Goal: Transaction & Acquisition: Download file/media

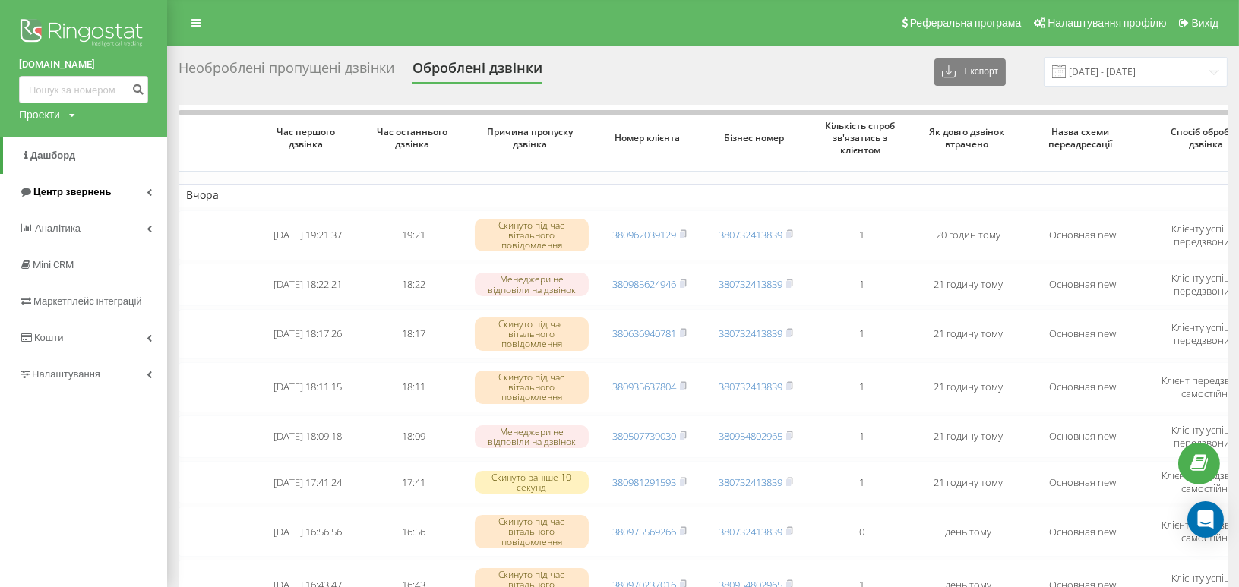
click at [97, 185] on span "Центр звернень" at bounding box center [65, 192] width 92 height 15
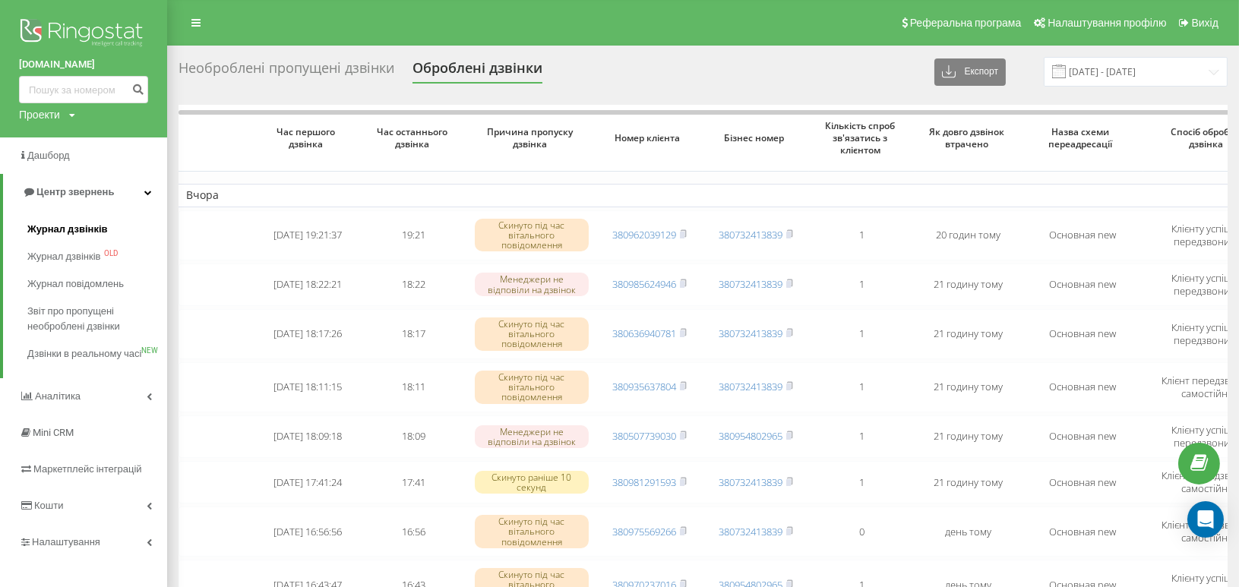
click at [94, 226] on span "Журнал дзвінків" at bounding box center [67, 229] width 81 height 15
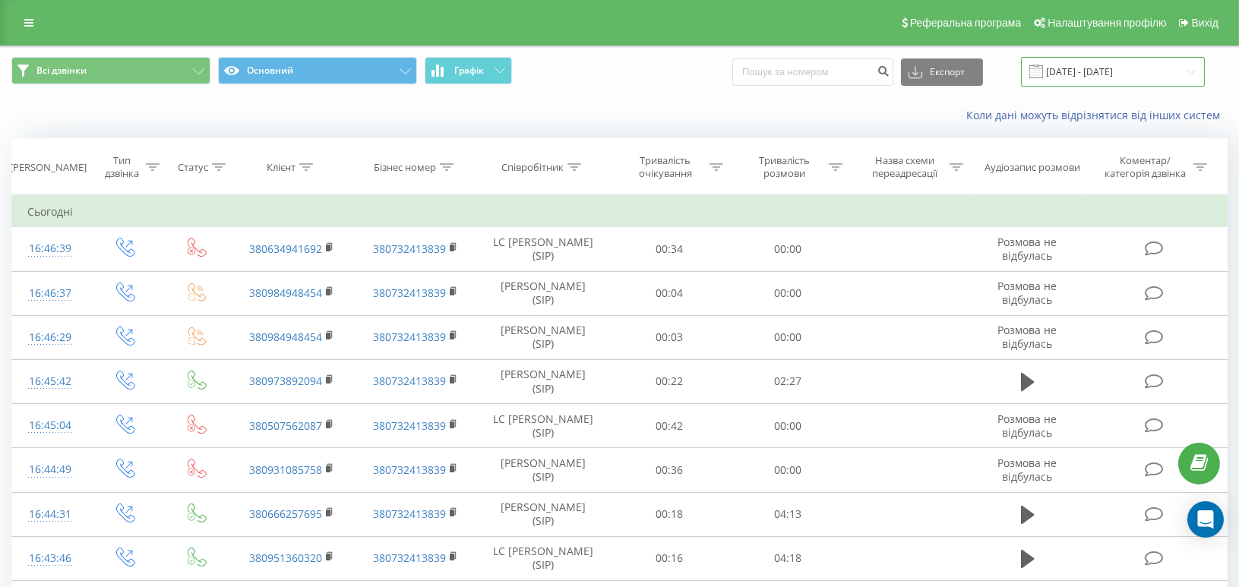
click at [1115, 70] on input "[DATE] - [DATE]" at bounding box center [1113, 72] width 184 height 30
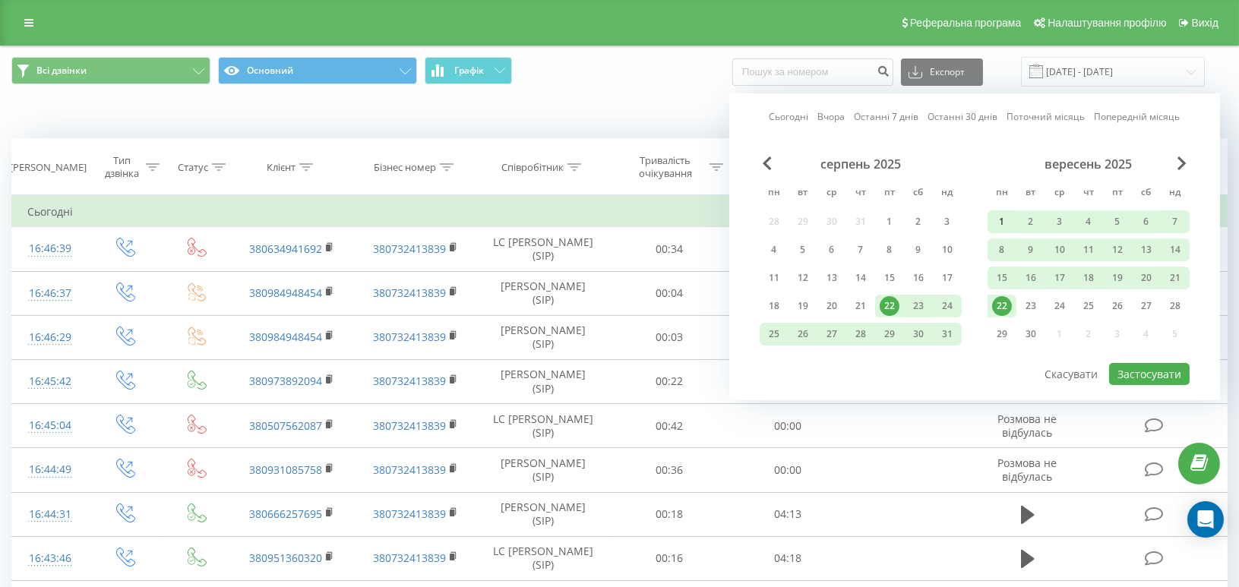
click at [1004, 218] on div "1" at bounding box center [1002, 222] width 20 height 20
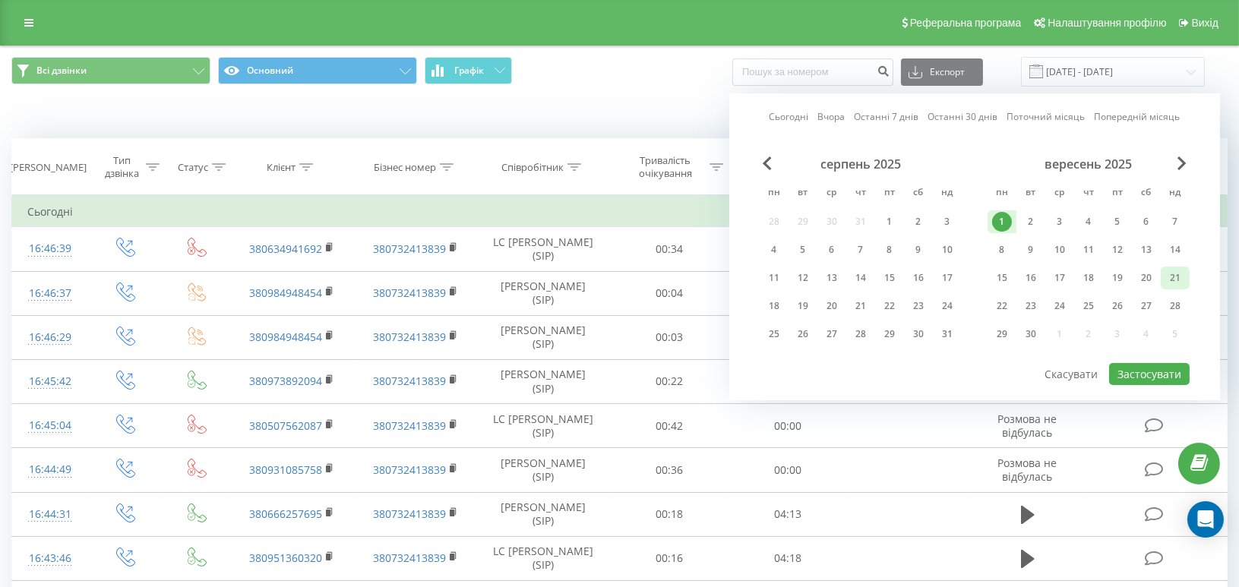
click at [1173, 273] on div "21" at bounding box center [1176, 278] width 20 height 20
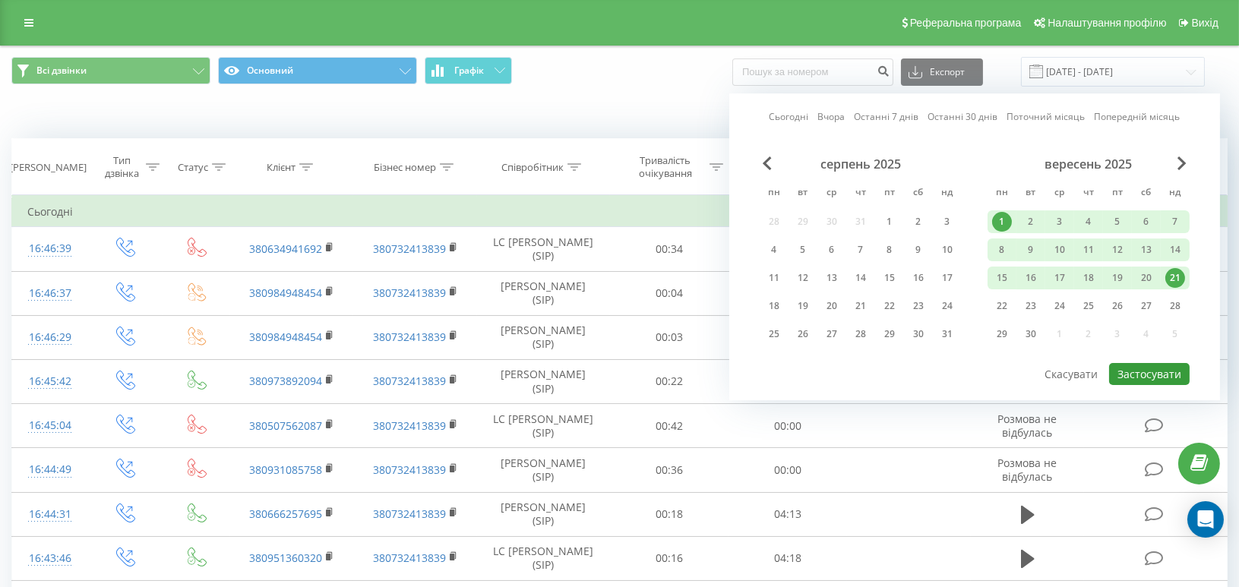
click at [1166, 368] on button "Застосувати" at bounding box center [1149, 374] width 81 height 22
type input "[DATE] - [DATE]"
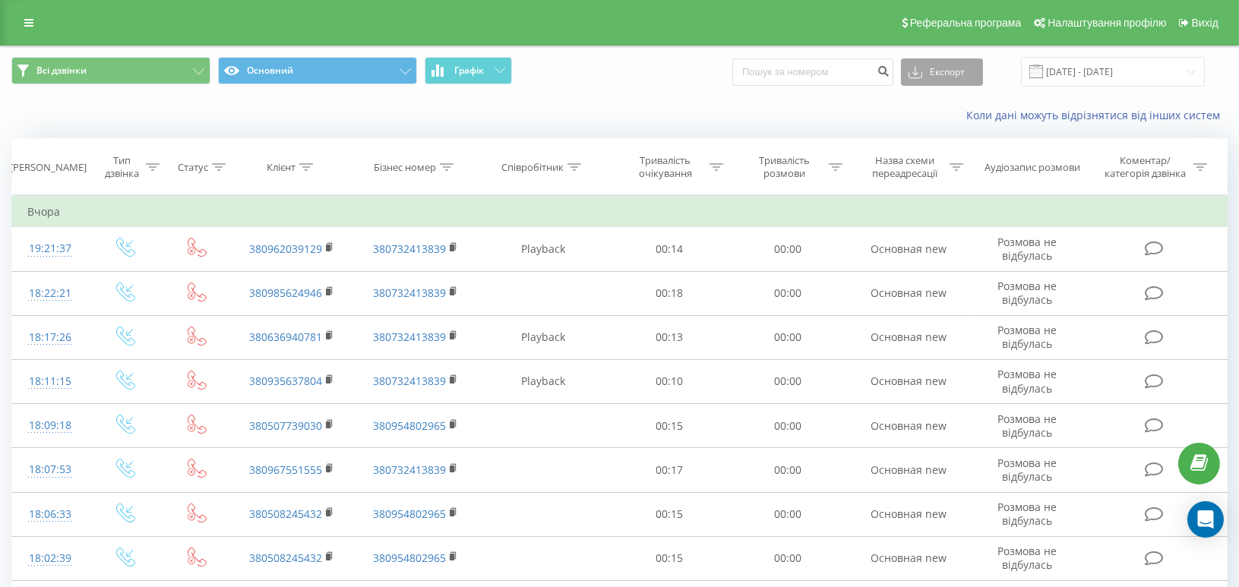
click at [952, 67] on button "Експорт" at bounding box center [942, 72] width 82 height 27
click at [936, 150] on span ".xlsx" at bounding box center [925, 154] width 22 height 14
